Goal: Find specific page/section: Find specific page/section

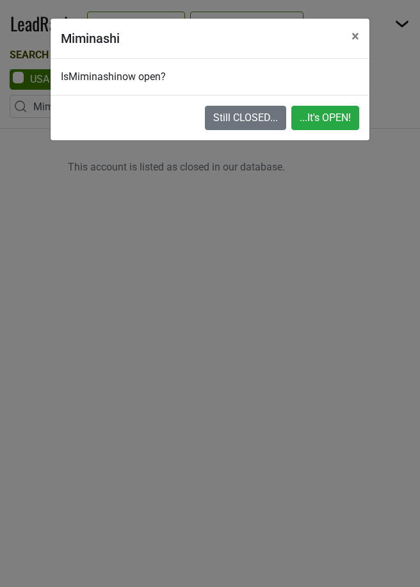
select select "CA"
select select "74259"
click at [355, 33] on span "×" at bounding box center [356, 36] width 8 height 17
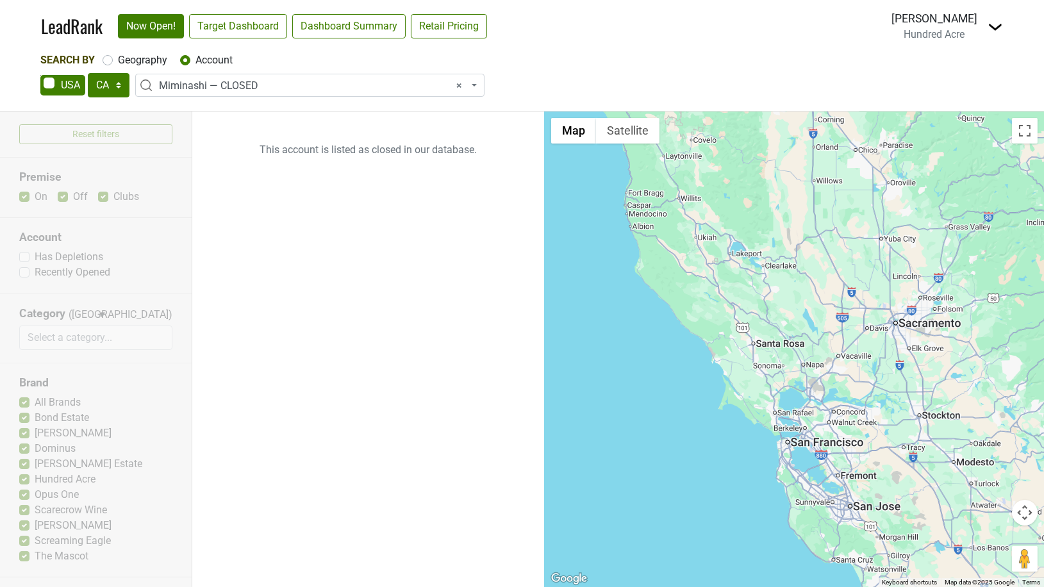
click at [118, 63] on label "Geography" at bounding box center [142, 60] width 49 height 15
click at [105, 63] on input "Geography" at bounding box center [108, 59] width 10 height 13
radio input "true"
select select
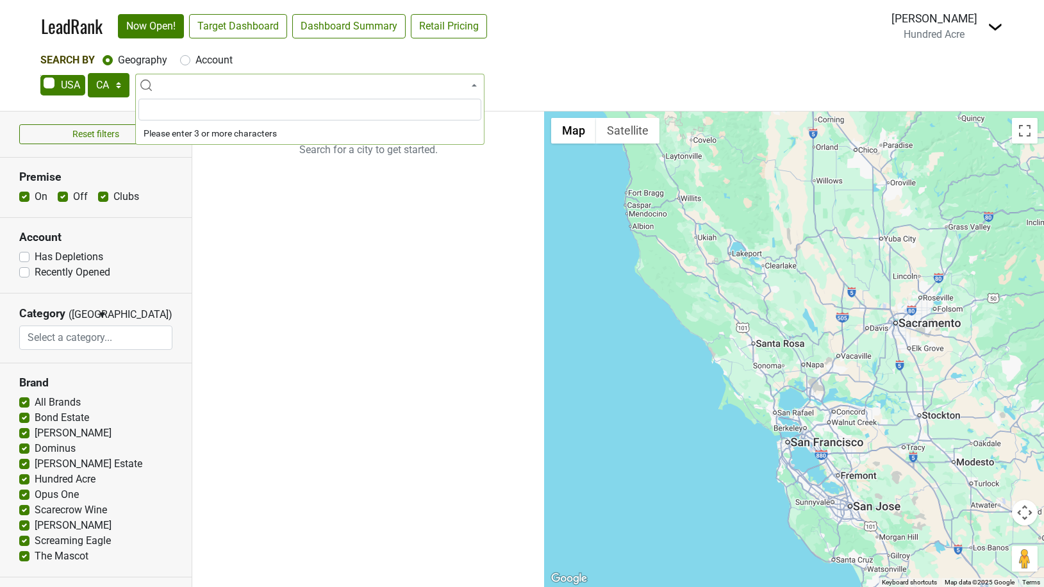
click at [195, 60] on label "Account" at bounding box center [213, 60] width 37 height 15
click at [183, 60] on input "Account" at bounding box center [185, 59] width 10 height 13
radio input "true"
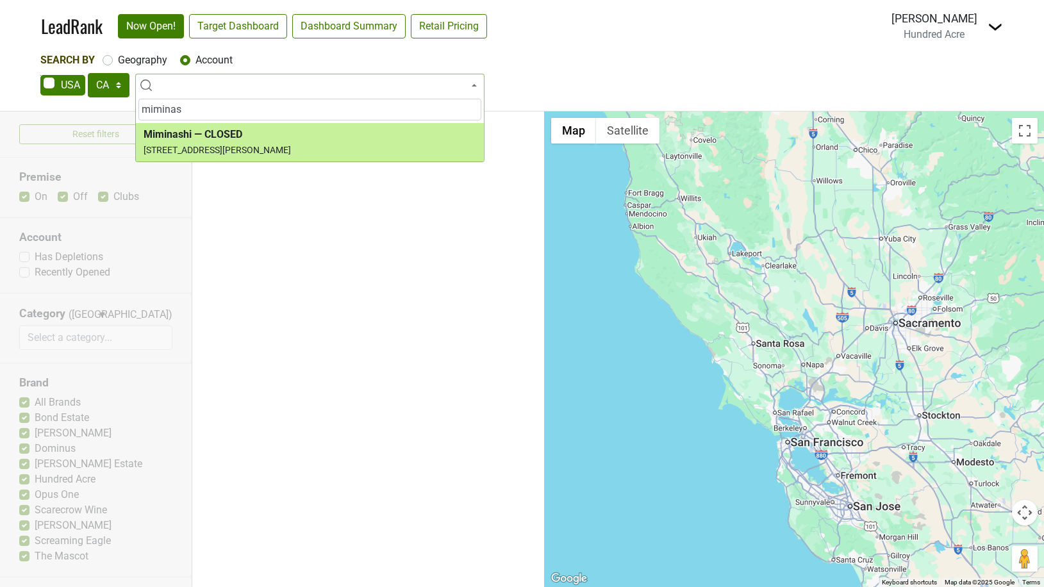
type input "miminas"
select select "74259"
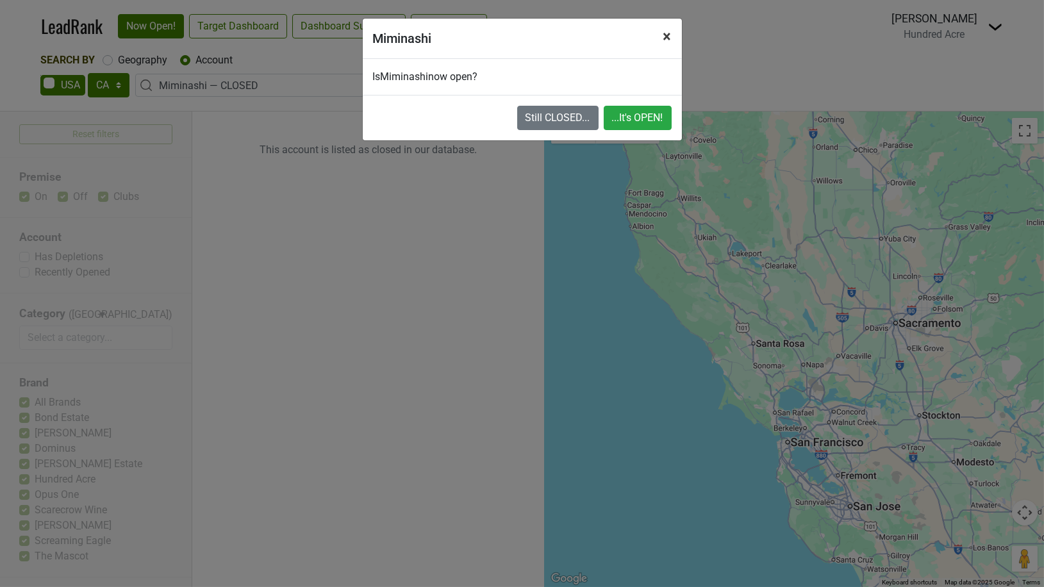
click at [420, 33] on span "×" at bounding box center [667, 37] width 8 height 18
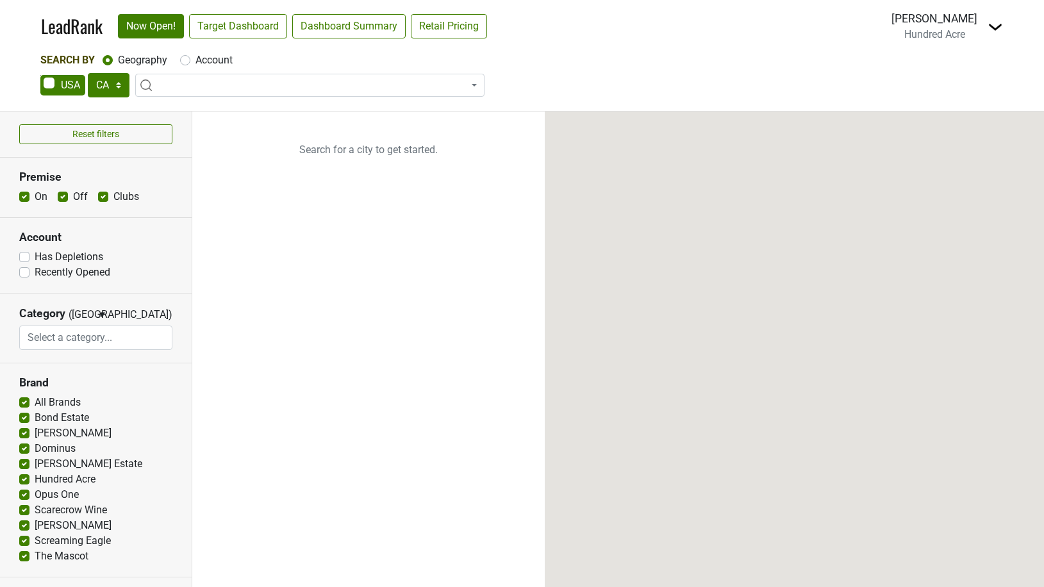
select select "CA"
select select
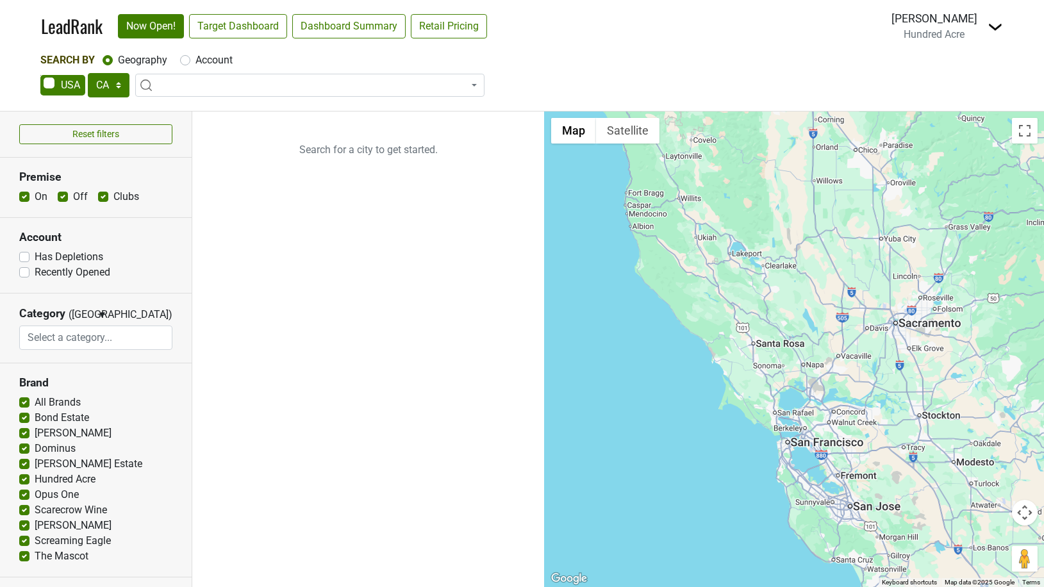
click at [195, 62] on label "Account" at bounding box center [213, 60] width 37 height 15
click at [185, 62] on input "Account" at bounding box center [185, 59] width 10 height 13
radio input "true"
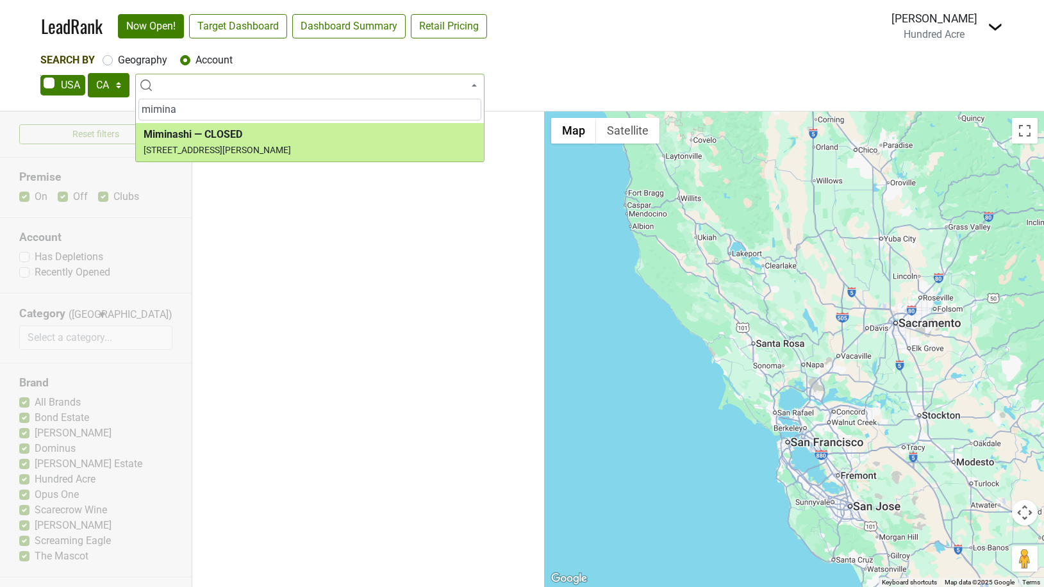
type input "mimina"
select select "74259"
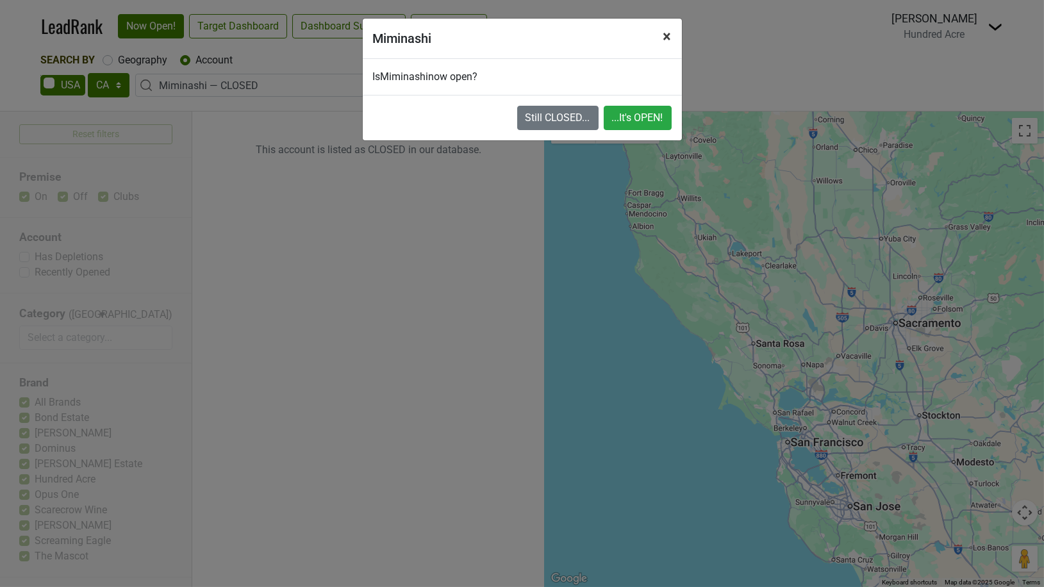
click at [668, 33] on span "×" at bounding box center [667, 37] width 8 height 18
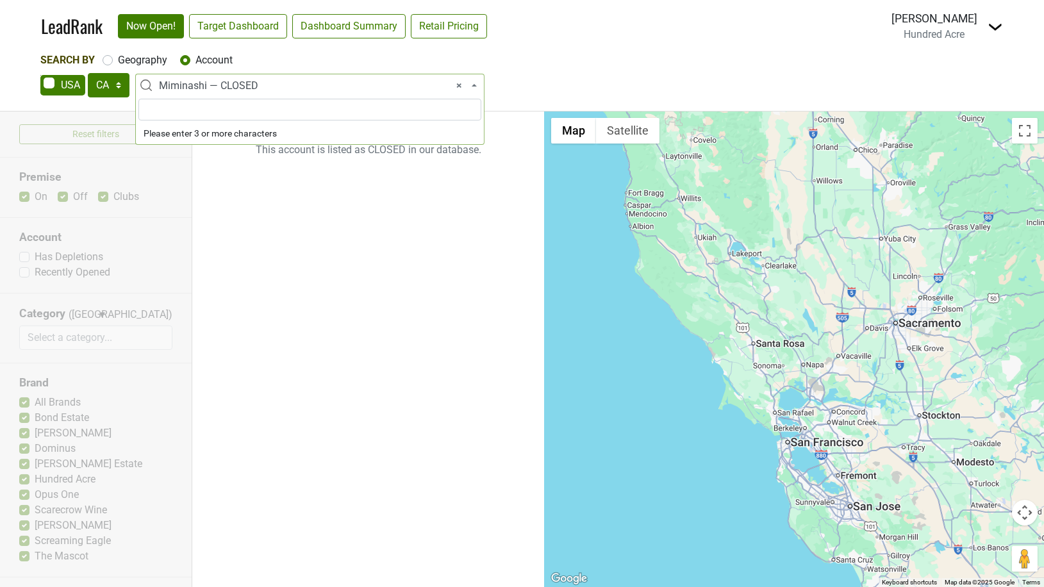
click at [386, 90] on span "× Miminashi — CLOSED" at bounding box center [314, 85] width 310 height 15
click at [370, 202] on ul "This account is listed as CLOSED in our database." at bounding box center [368, 349] width 352 height 475
click at [215, 24] on link "Target Dashboard" at bounding box center [238, 26] width 98 height 24
